Goal: Browse casually

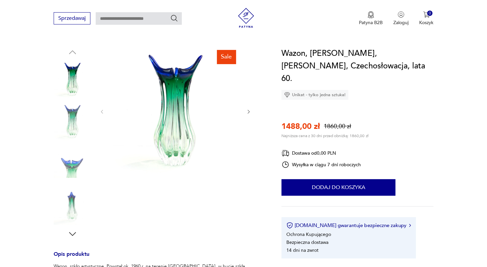
click at [183, 117] on img at bounding box center [176, 111] width 128 height 128
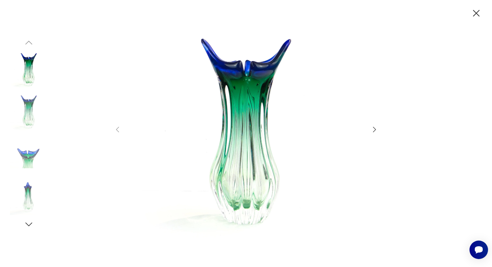
click at [236, 100] on img at bounding box center [246, 133] width 236 height 214
click at [375, 129] on icon "button" at bounding box center [374, 129] width 3 height 5
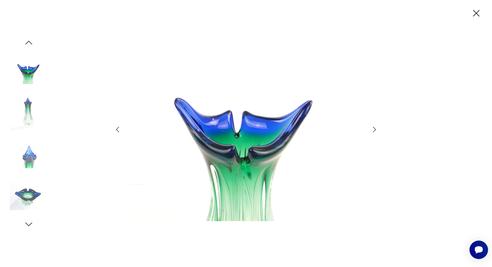
click at [375, 129] on icon "button" at bounding box center [374, 129] width 3 height 5
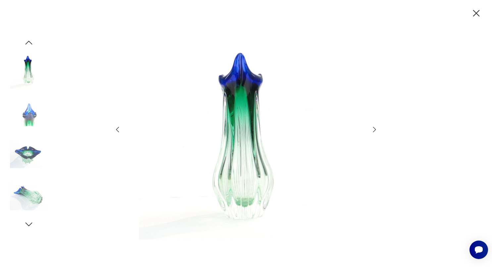
click at [375, 129] on icon "button" at bounding box center [374, 129] width 3 height 5
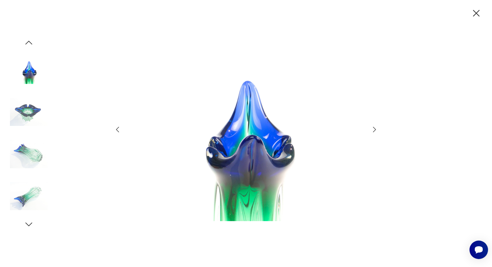
click at [375, 129] on icon "button" at bounding box center [374, 129] width 3 height 5
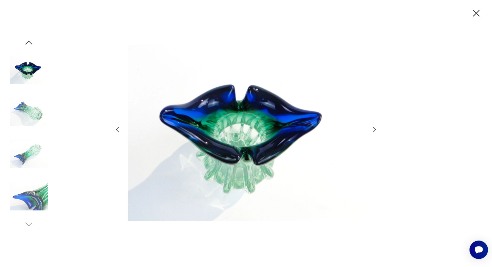
click at [375, 129] on icon "button" at bounding box center [374, 129] width 3 height 5
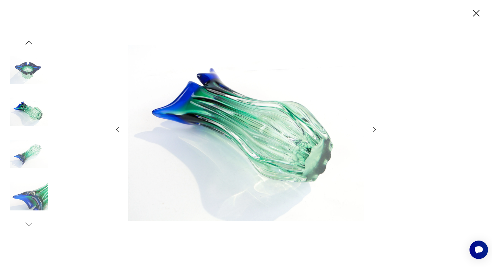
click at [375, 129] on icon "button" at bounding box center [374, 129] width 3 height 5
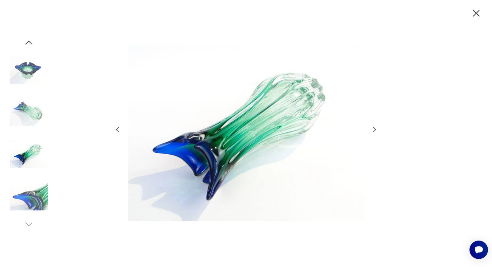
click at [375, 129] on icon "button" at bounding box center [374, 129] width 3 height 5
